Goal: Task Accomplishment & Management: Use online tool/utility

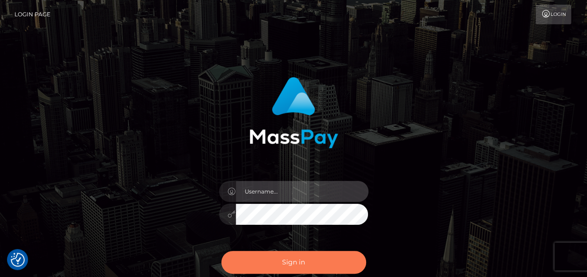
type input "india.of"
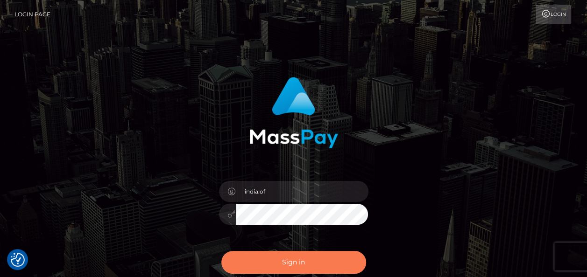
click at [321, 259] on button "Sign in" at bounding box center [293, 262] width 145 height 23
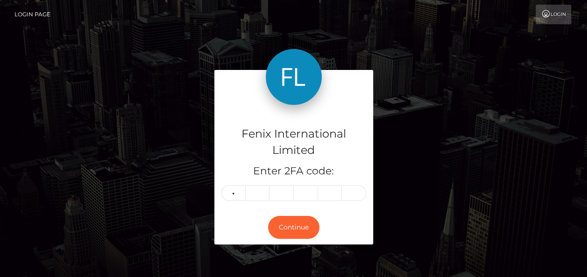
type input "7"
type input "4"
type input "9"
type input "0"
type input "4"
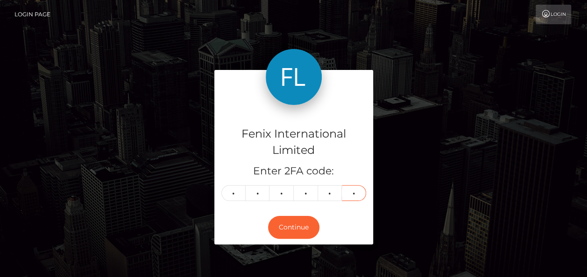
type input "0"
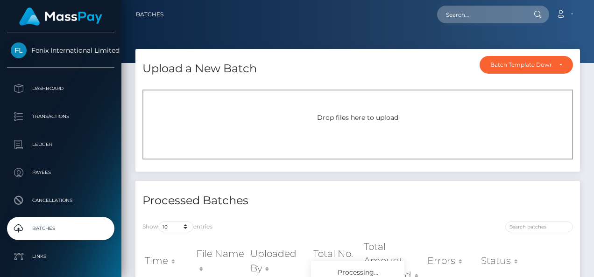
click at [304, 123] on div "Drop files here to upload" at bounding box center [357, 125] width 430 height 70
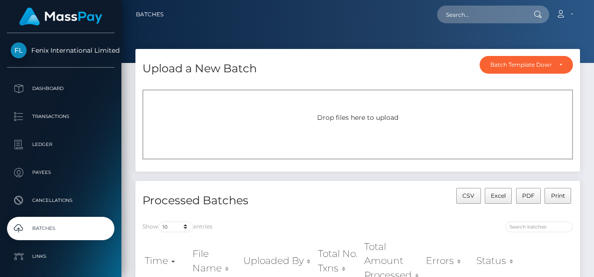
click at [344, 113] on div "Drop files here to upload" at bounding box center [358, 118] width 410 height 10
click at [315, 114] on div "Drop files here to upload" at bounding box center [358, 118] width 410 height 10
click at [315, 90] on div "Drop files here to upload" at bounding box center [357, 125] width 430 height 70
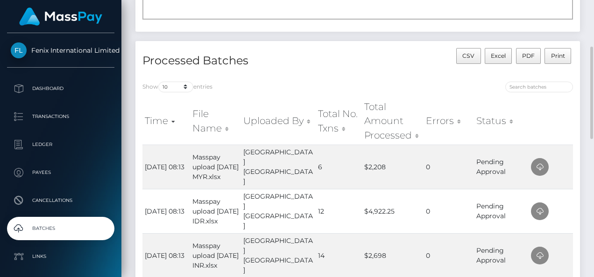
scroll to position [47, 0]
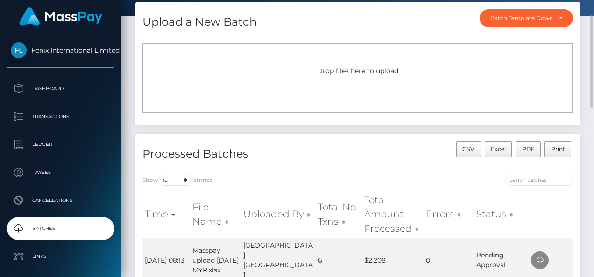
click at [387, 95] on div "Drop files here to upload" at bounding box center [357, 78] width 430 height 70
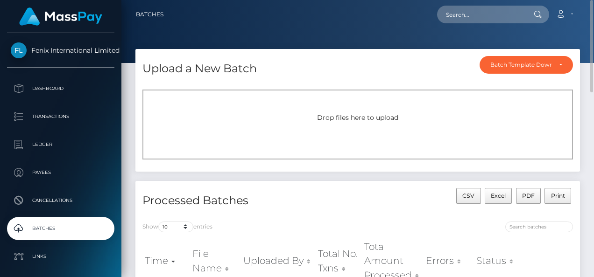
click at [406, 123] on div "Drop files here to upload" at bounding box center [357, 125] width 430 height 70
click at [207, 96] on div "Drop files here to upload" at bounding box center [357, 125] width 430 height 70
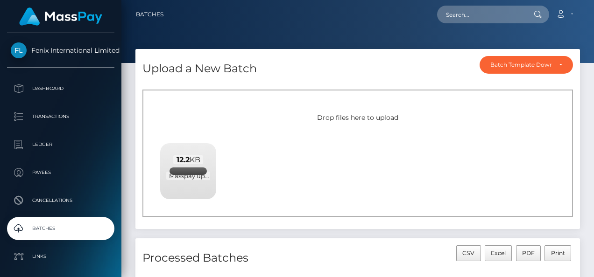
scroll to position [233, 0]
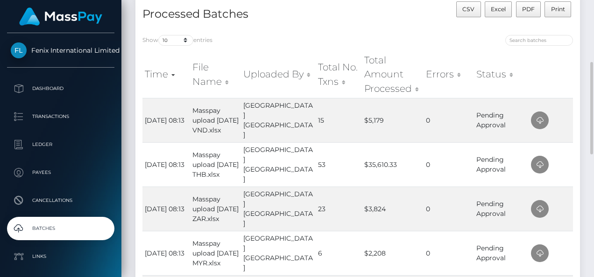
scroll to position [93, 0]
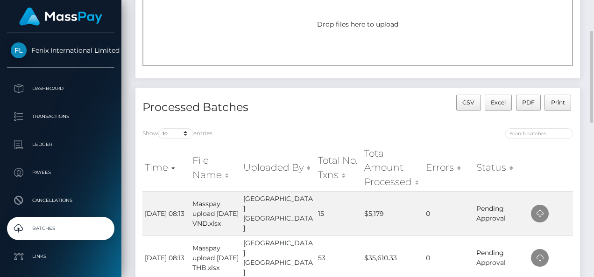
click at [289, 42] on div "Drop files here to upload" at bounding box center [357, 31] width 430 height 70
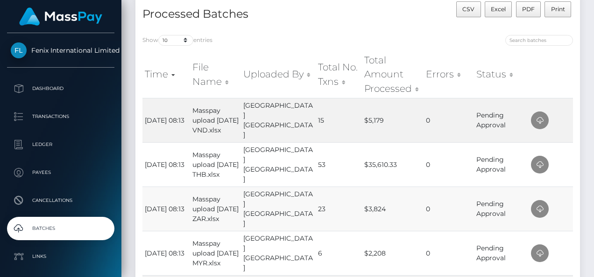
scroll to position [0, 0]
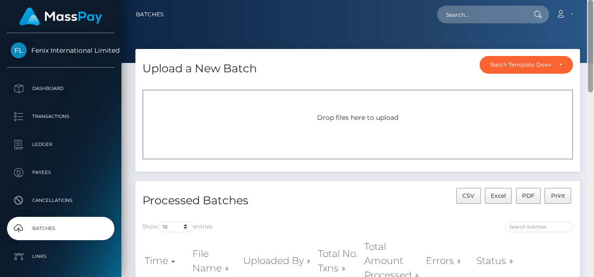
click at [588, 161] on div at bounding box center [590, 138] width 7 height 277
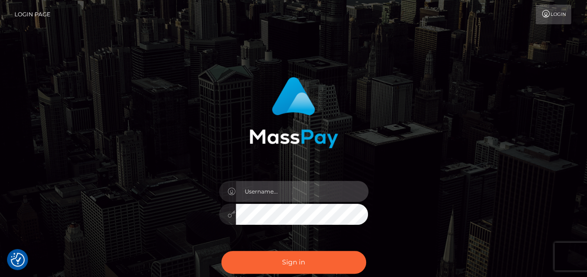
type input "india.of"
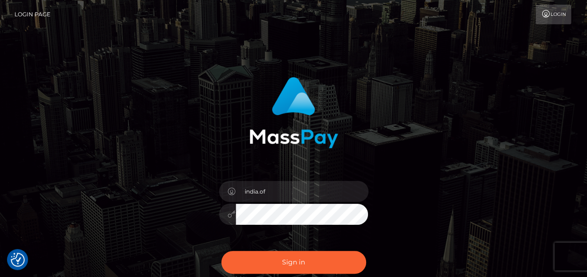
drag, startPoint x: 506, startPoint y: 97, endPoint x: 432, endPoint y: 84, distance: 74.9
click at [506, 97] on div "india.of Sign in" at bounding box center [294, 189] width 532 height 238
